Goal: Task Accomplishment & Management: Use online tool/utility

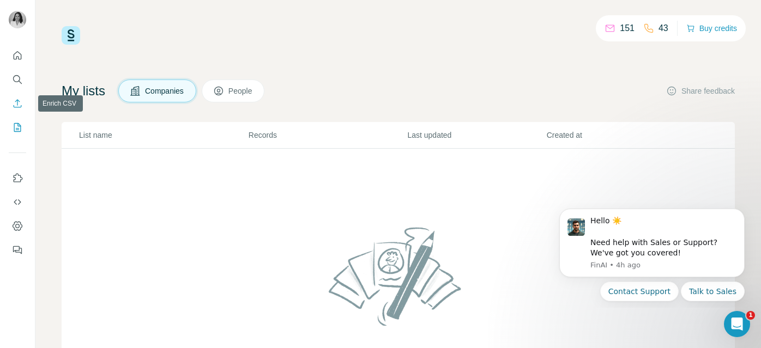
click at [19, 103] on icon "Enrich CSV" at bounding box center [17, 103] width 11 height 11
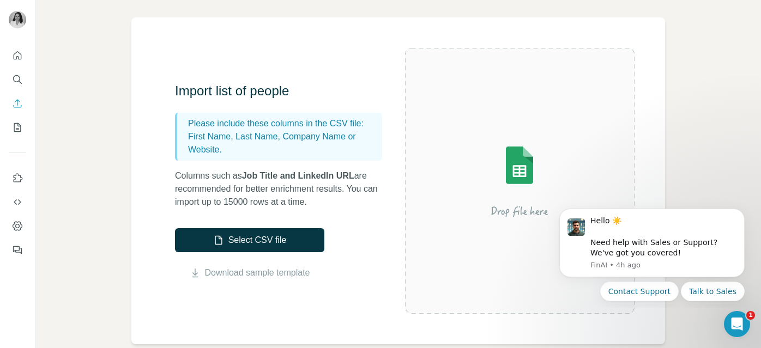
scroll to position [71, 0]
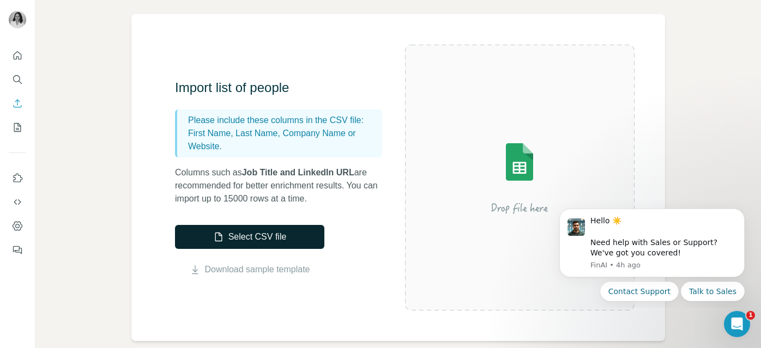
click at [256, 239] on button "Select CSV file" at bounding box center [249, 237] width 149 height 24
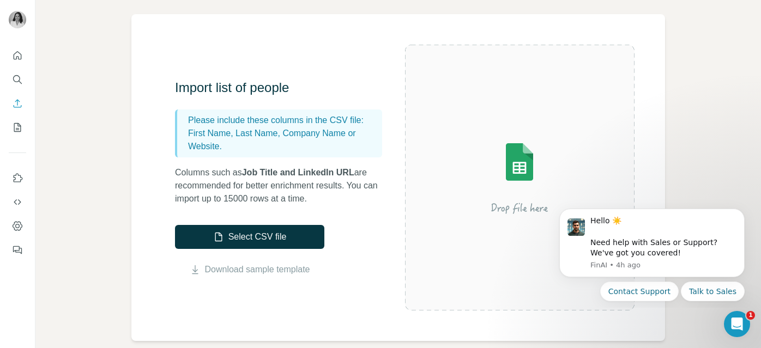
click at [525, 199] on img at bounding box center [520, 177] width 196 height 131
click at [516, 218] on img at bounding box center [520, 177] width 196 height 131
click at [516, 211] on img at bounding box center [520, 177] width 196 height 131
click at [741, 214] on icon "Dismiss notification" at bounding box center [742, 212] width 6 height 6
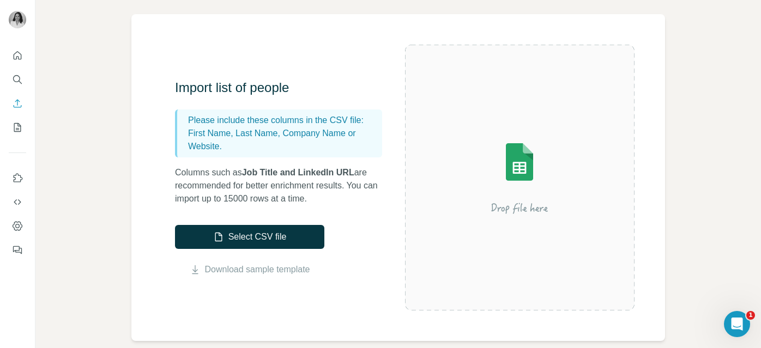
click at [508, 197] on img at bounding box center [520, 177] width 196 height 131
click at [526, 151] on img at bounding box center [520, 177] width 196 height 131
